Goal: Task Accomplishment & Management: Manage account settings

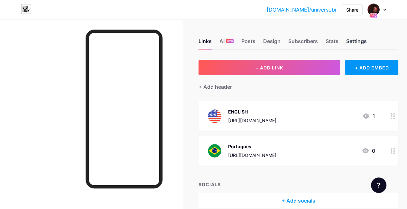
click at [357, 39] on div "Settings" at bounding box center [356, 43] width 21 height 12
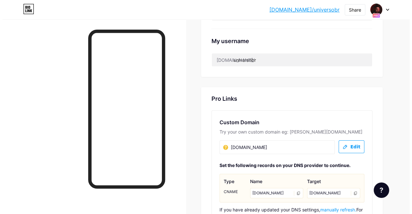
scroll to position [322, 0]
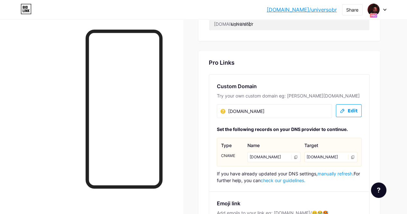
click at [346, 109] on span "Edit" at bounding box center [349, 110] width 18 height 5
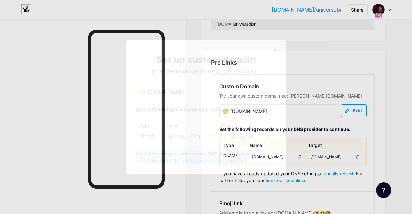
drag, startPoint x: 239, startPoint y: 159, endPoint x: 136, endPoint y: 155, distance: 103.4
click at [136, 155] on div "If you have already updated your DNS settings, manually refresh. For further he…" at bounding box center [206, 157] width 140 height 14
click at [148, 68] on p "Enter the domain you’d like to host this bio link." at bounding box center [206, 71] width 140 height 7
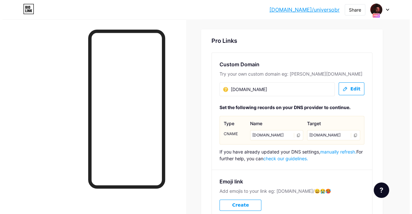
scroll to position [337, 0]
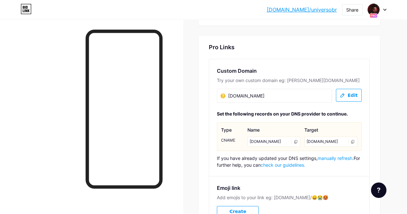
click at [295, 140] on icon at bounding box center [296, 142] width 3 height 4
click at [341, 91] on button "Edit" at bounding box center [349, 95] width 26 height 13
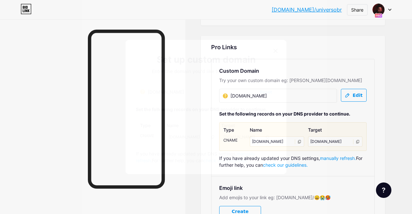
click at [166, 92] on div "universoleaks.com" at bounding box center [162, 92] width 44 height 7
click at [164, 92] on div "universoleaks.com" at bounding box center [162, 92] width 44 height 7
click at [166, 90] on div "universoleaks.com" at bounding box center [162, 92] width 44 height 7
click at [262, 90] on span "Reset" at bounding box center [266, 92] width 12 height 7
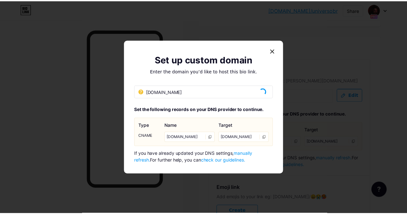
scroll to position [333, 0]
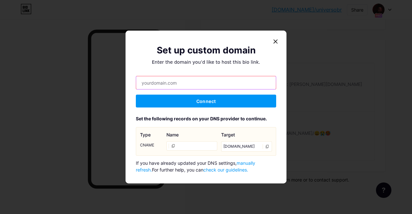
click at [189, 84] on input "text" at bounding box center [206, 82] width 140 height 13
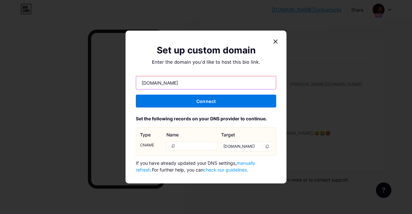
type input "[DOMAIN_NAME]"
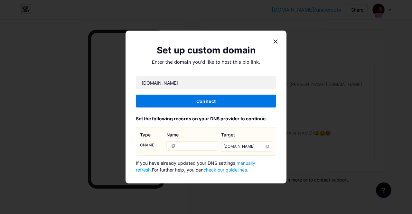
click at [212, 99] on span "Connect" at bounding box center [205, 100] width 19 height 5
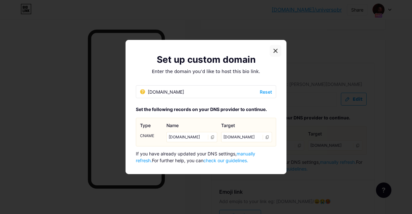
click at [272, 47] on div at bounding box center [276, 51] width 12 height 12
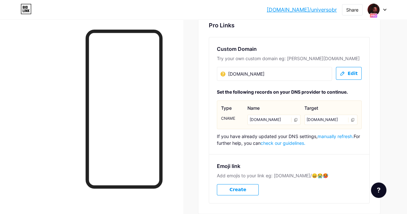
scroll to position [366, 0]
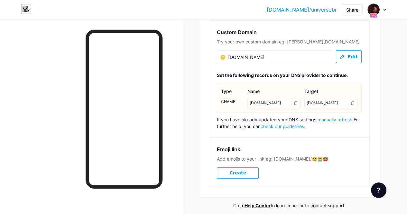
scroll to position [369, 0]
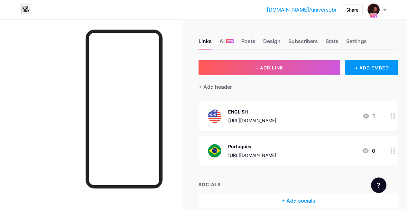
click at [331, 117] on div "ENGLISH https://t.me/+f20eXdoHKxA5M2Ix 1" at bounding box center [290, 116] width 169 height 17
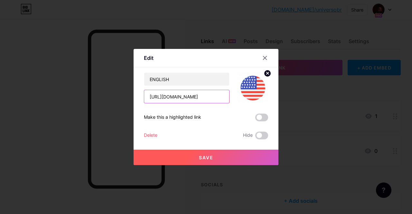
click at [219, 96] on input "[URL][DOMAIN_NAME]" at bounding box center [186, 96] width 85 height 13
click at [219, 96] on input "https://t.me/+f20eXdoHKxA5M2Ix" at bounding box center [186, 96] width 85 height 13
click at [217, 158] on button "Save" at bounding box center [206, 157] width 145 height 15
